Goal: Find specific page/section: Find specific page/section

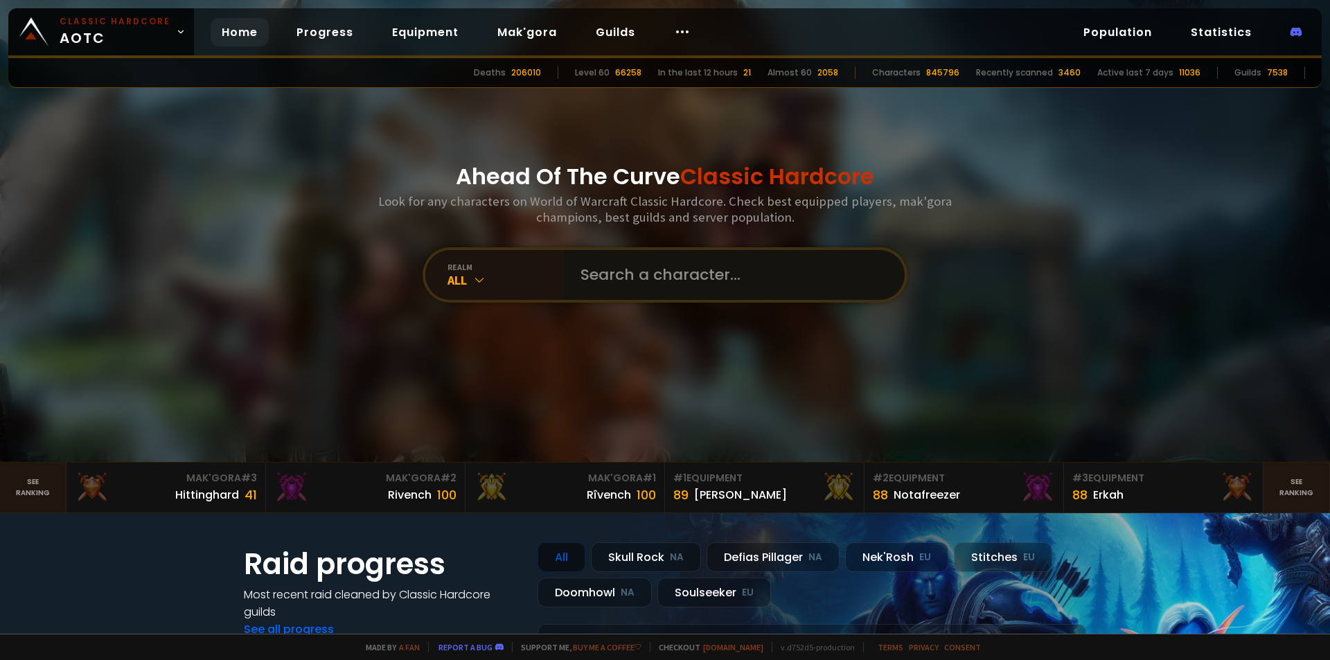
click at [671, 285] on input "text" at bounding box center [730, 275] width 316 height 50
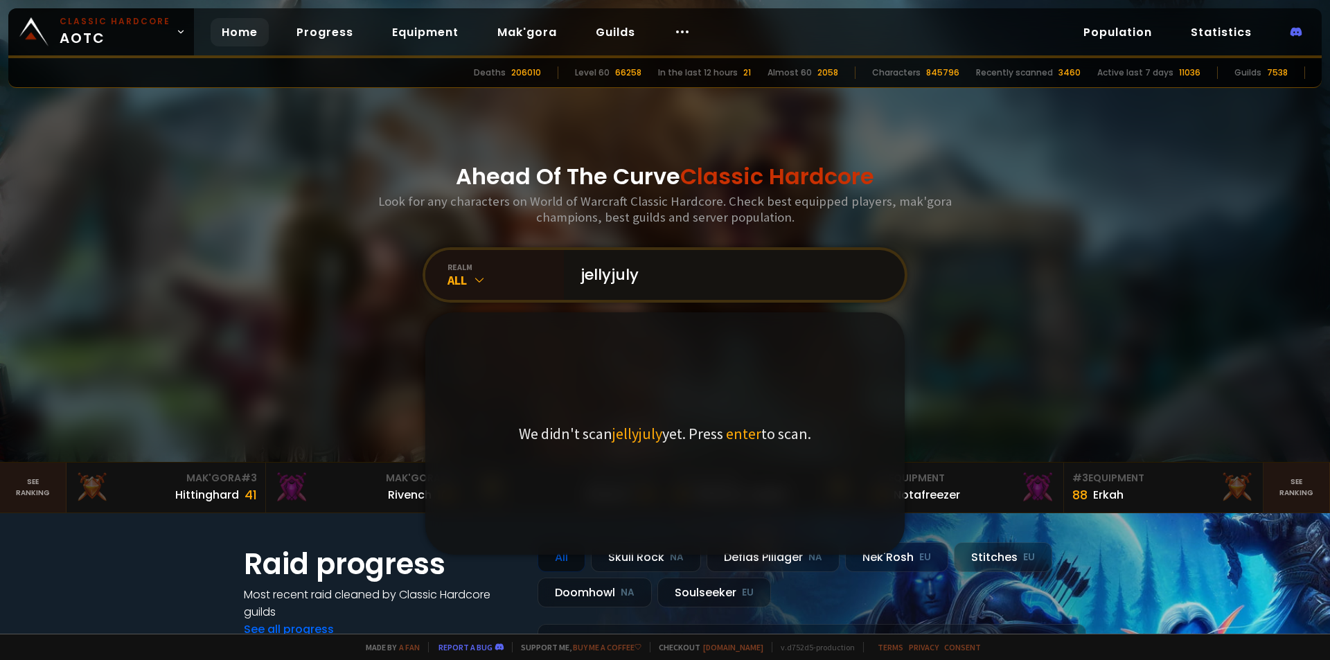
type input "jellyjuly"
click at [742, 434] on span "enter" at bounding box center [743, 433] width 35 height 19
click at [666, 276] on input "jellyjuly" at bounding box center [730, 275] width 316 height 50
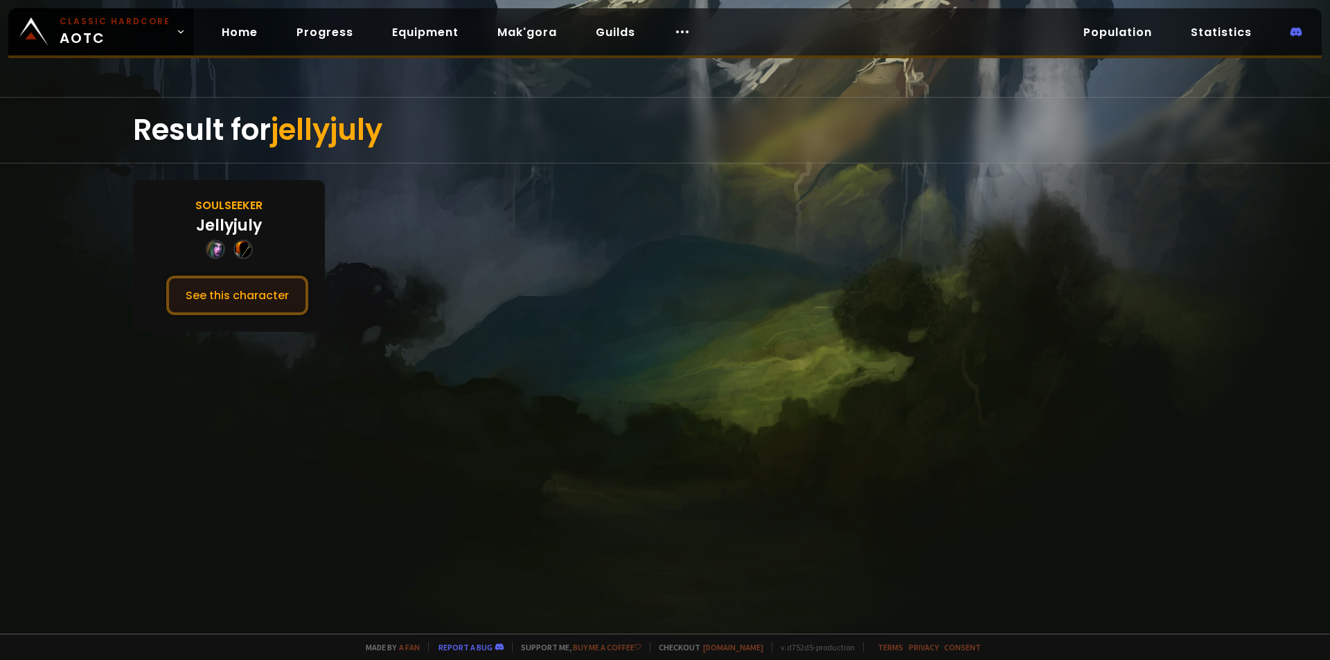
click at [240, 283] on button "See this character" at bounding box center [237, 295] width 142 height 39
